Goal: Information Seeking & Learning: Understand process/instructions

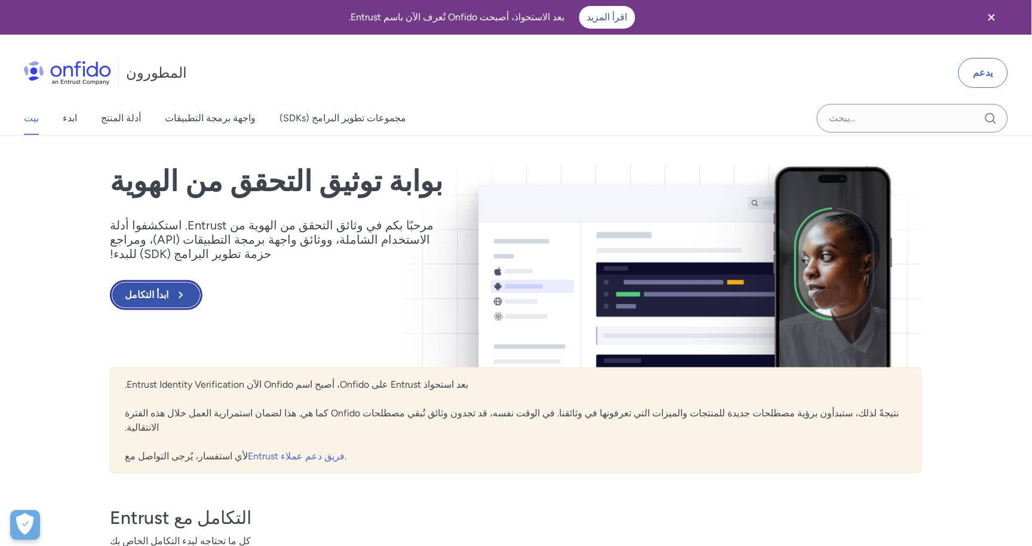
click at [158, 289] on font "ابدأ التكامل" at bounding box center [147, 294] width 44 height 11
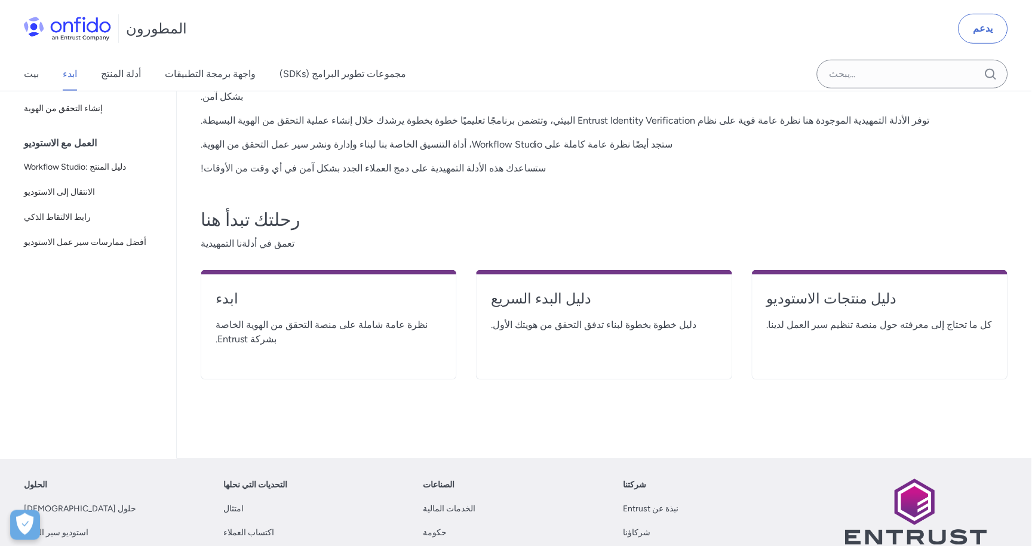
scroll to position [133, 0]
click at [217, 289] on font "ابدء" at bounding box center [227, 297] width 23 height 17
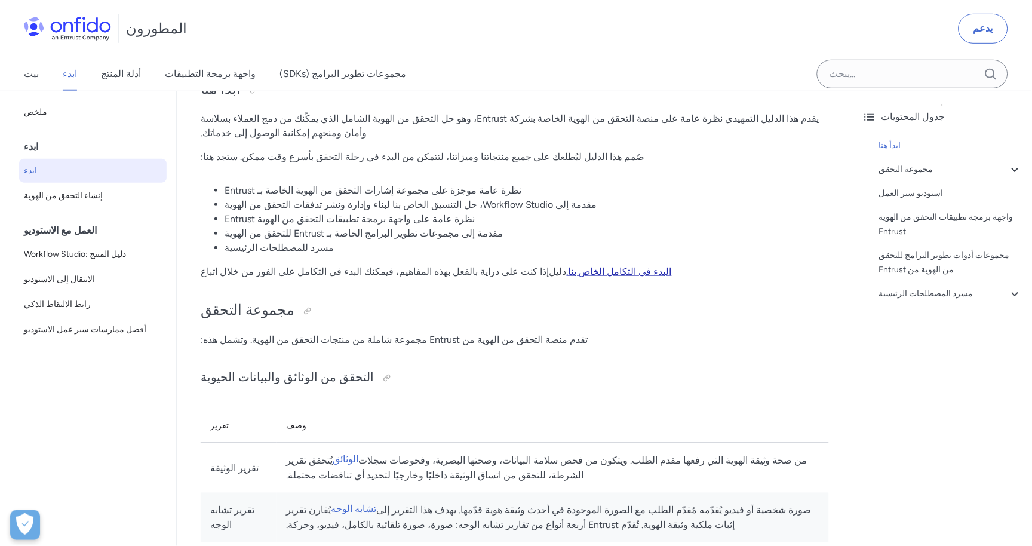
click at [567, 266] on font "البدء في التكامل الخاص بنا." at bounding box center [619, 271] width 105 height 11
